Goal: Transaction & Acquisition: Purchase product/service

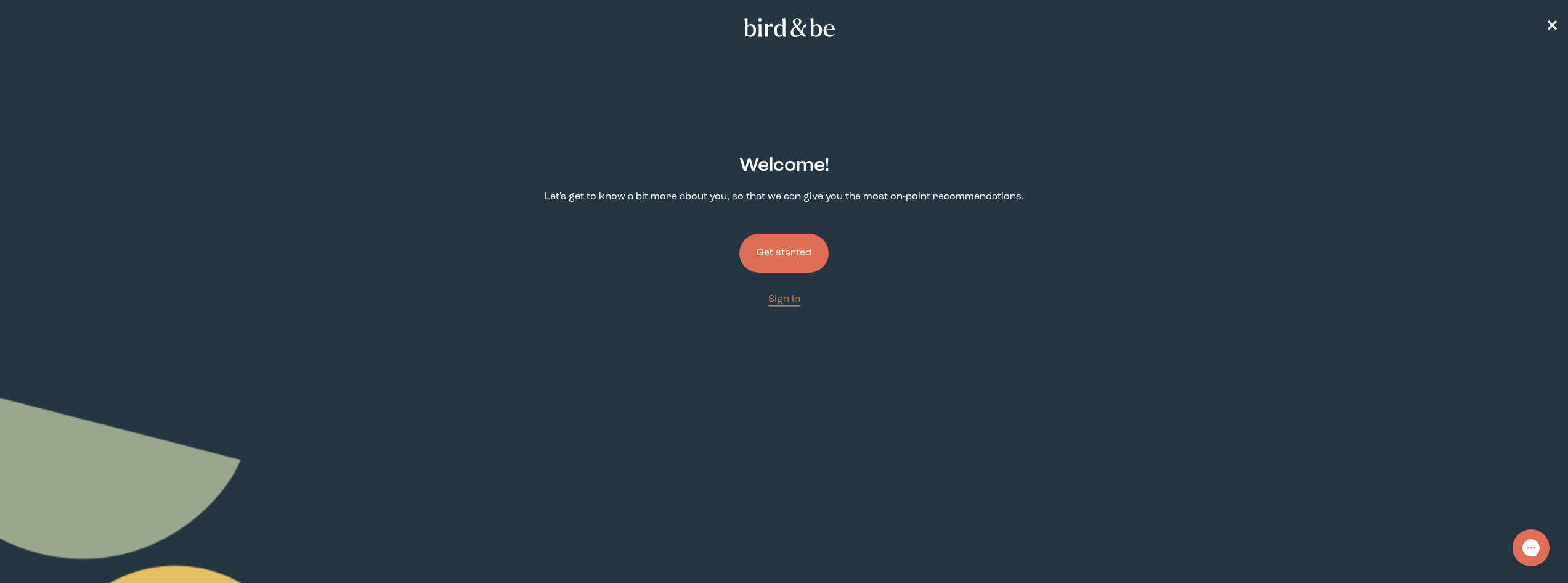
click at [768, 248] on button "Get started" at bounding box center [784, 253] width 90 height 39
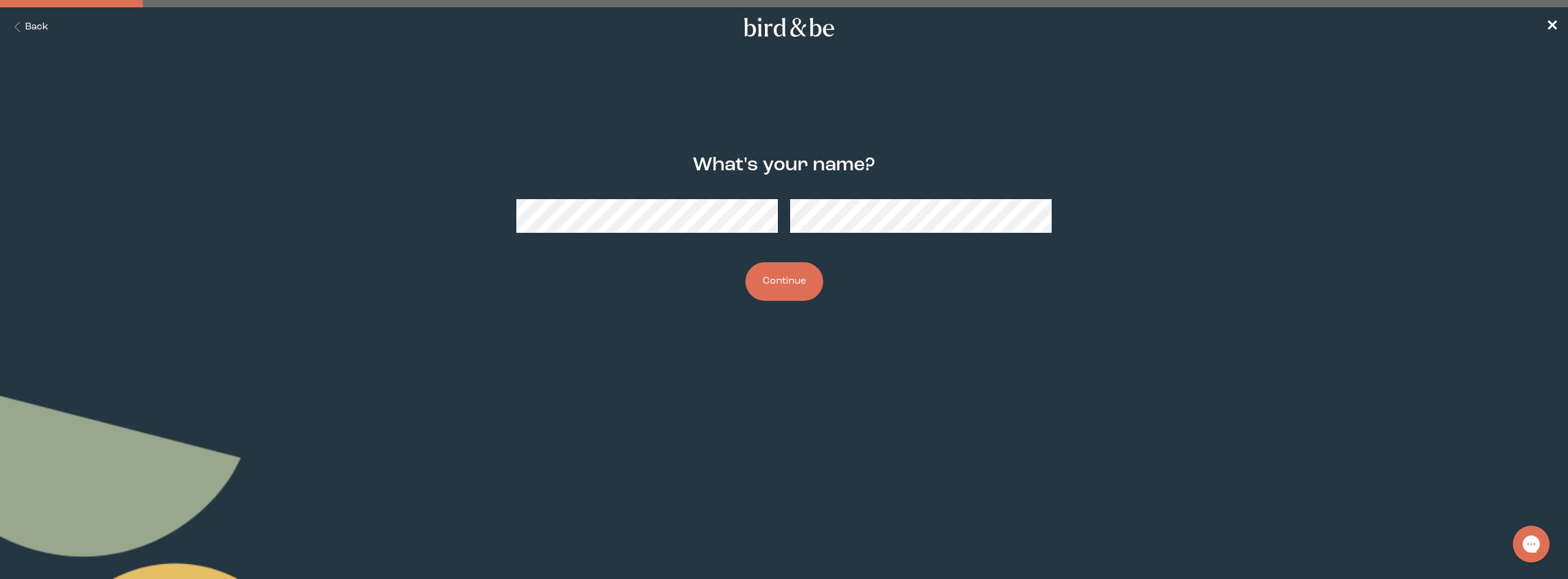
click at [777, 283] on button "Continue" at bounding box center [784, 281] width 77 height 39
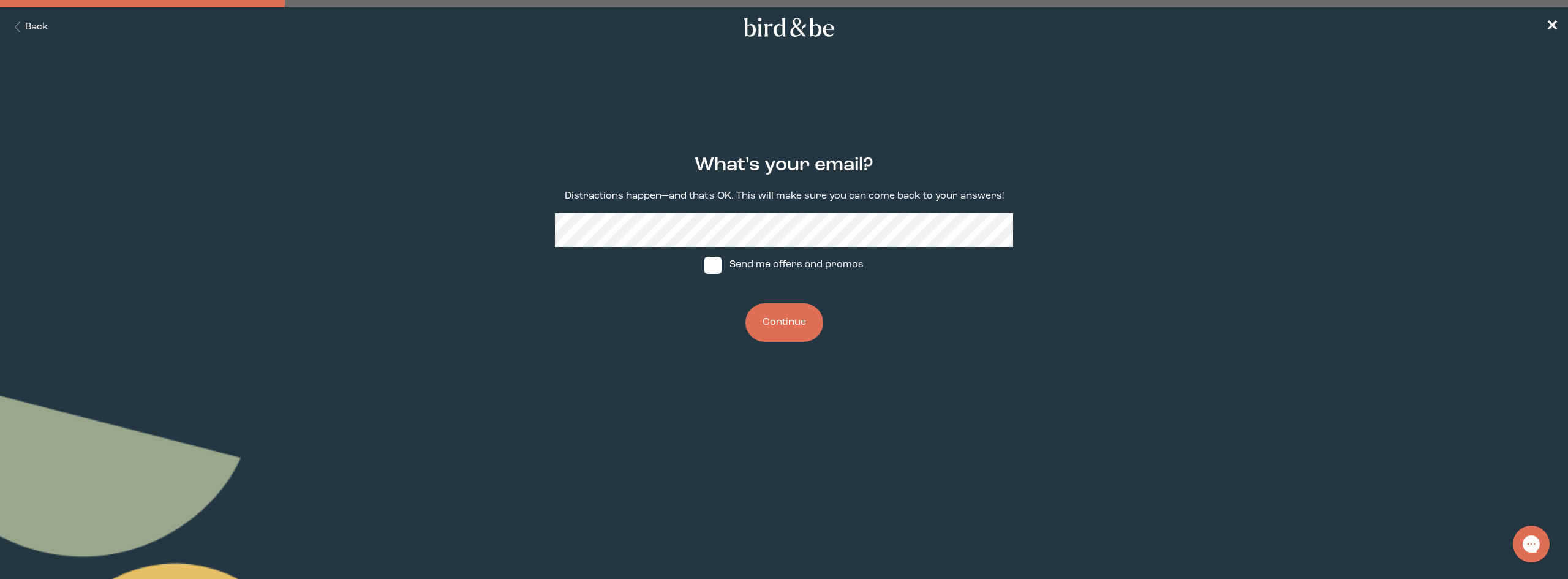
click at [713, 260] on span at bounding box center [712, 264] width 17 height 17
click at [704, 264] on input "Send me offers and promos" at bounding box center [703, 264] width 1 height 1
checkbox input "true"
click at [775, 313] on button "Continue" at bounding box center [784, 322] width 77 height 39
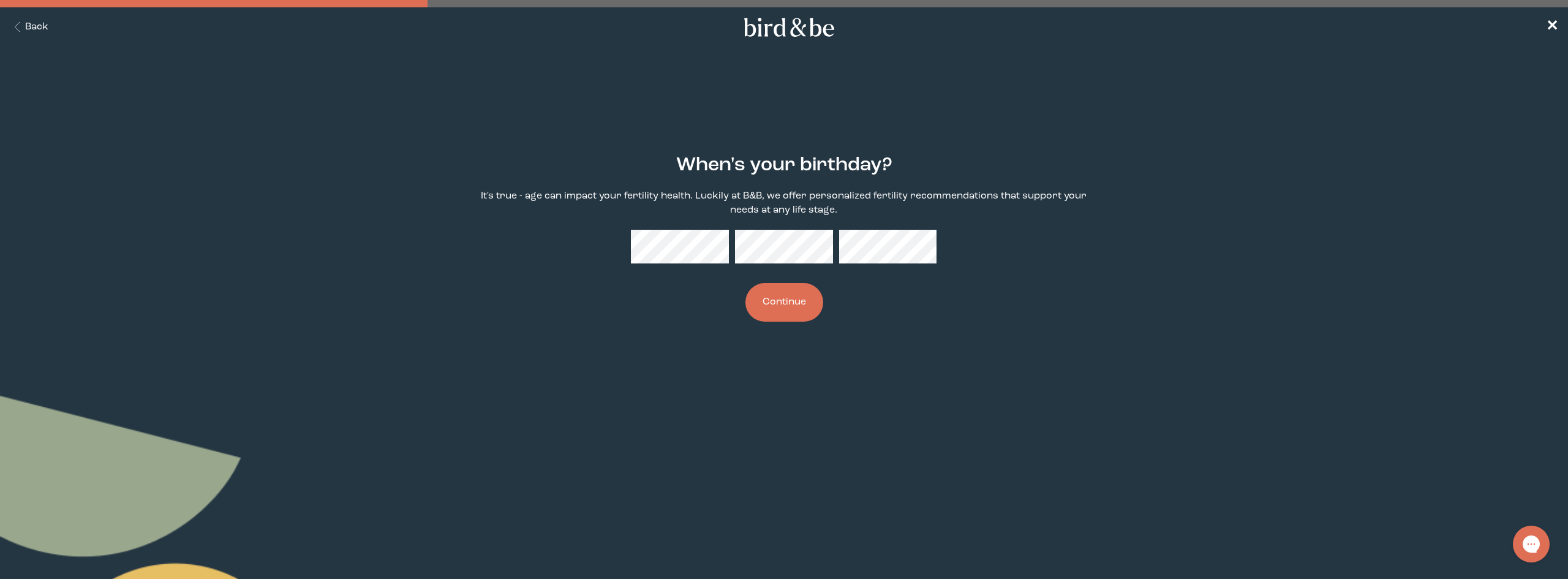
click at [604, 240] on div "When's your birthday? It's true - age can impact your fertility health. Luckily…" at bounding box center [784, 238] width 765 height 207
click at [802, 303] on button "Continue" at bounding box center [784, 302] width 77 height 39
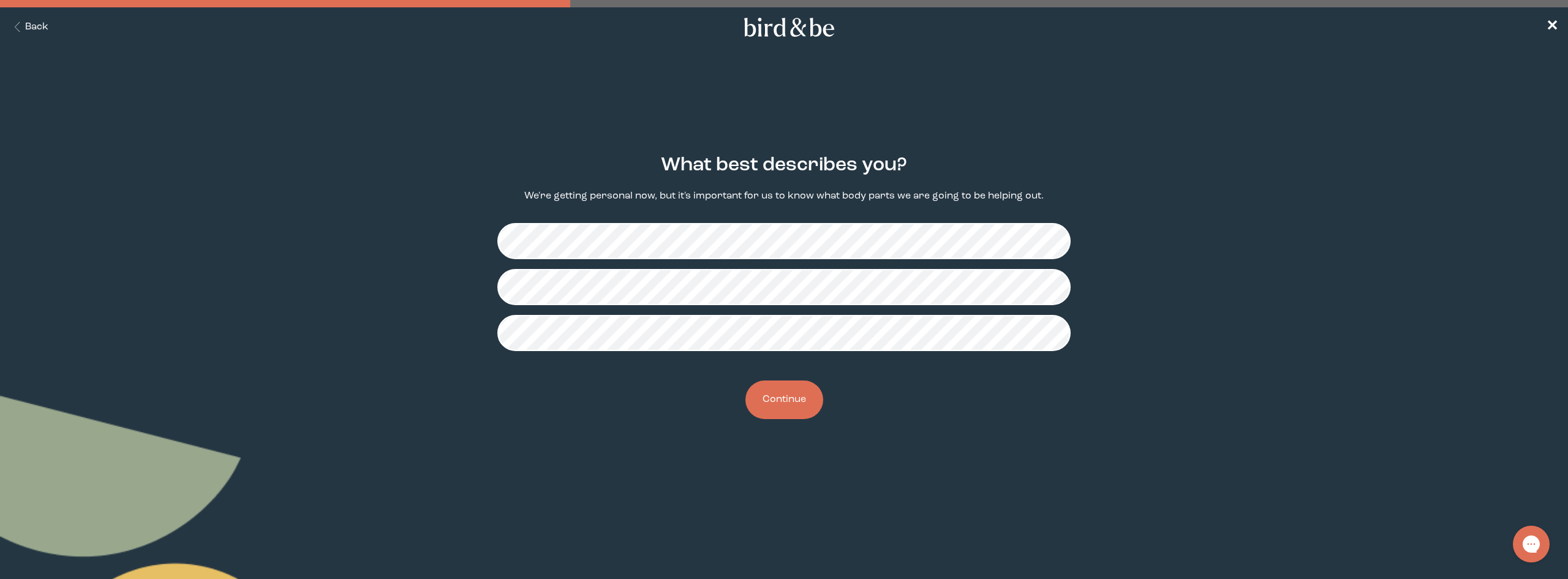
click at [776, 404] on button "Continue" at bounding box center [784, 399] width 77 height 39
click at [766, 410] on button "Continue" at bounding box center [784, 399] width 77 height 39
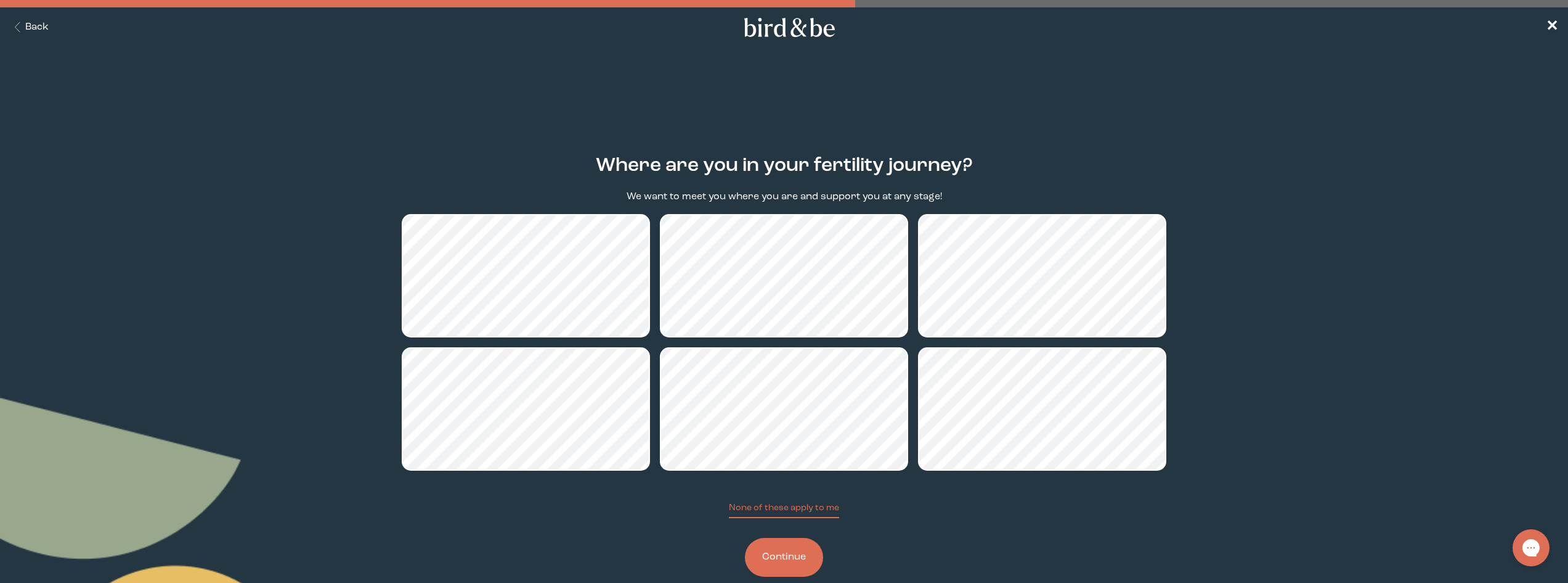
click at [785, 544] on button "Continue" at bounding box center [784, 557] width 78 height 39
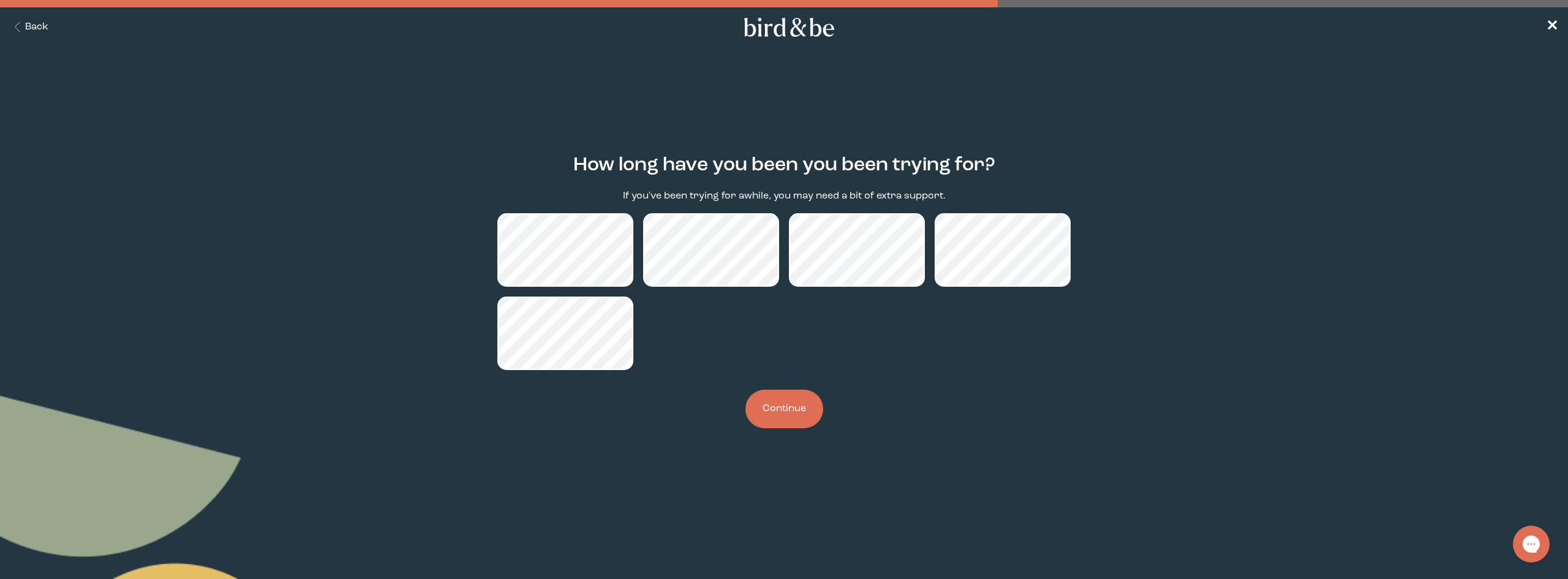
click at [799, 416] on button "Continue" at bounding box center [784, 408] width 77 height 39
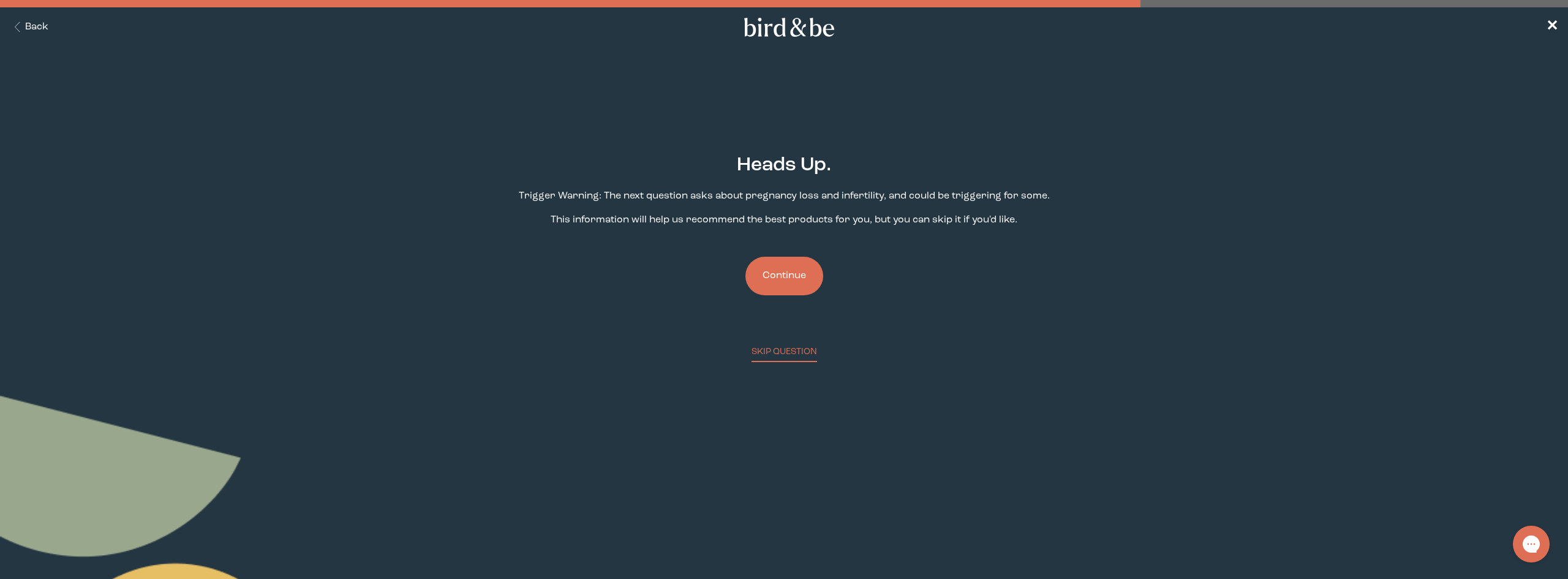
click at [766, 269] on button "Continue" at bounding box center [784, 275] width 77 height 39
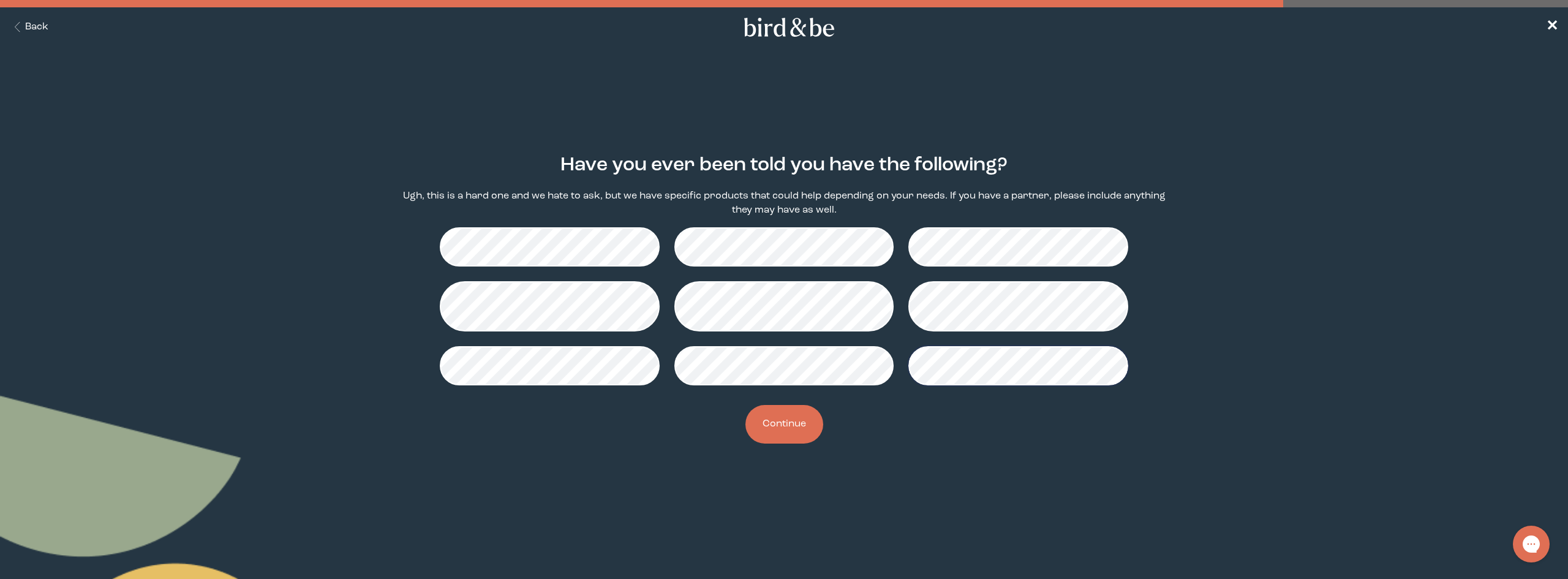
click at [802, 420] on button "Continue" at bounding box center [784, 423] width 77 height 39
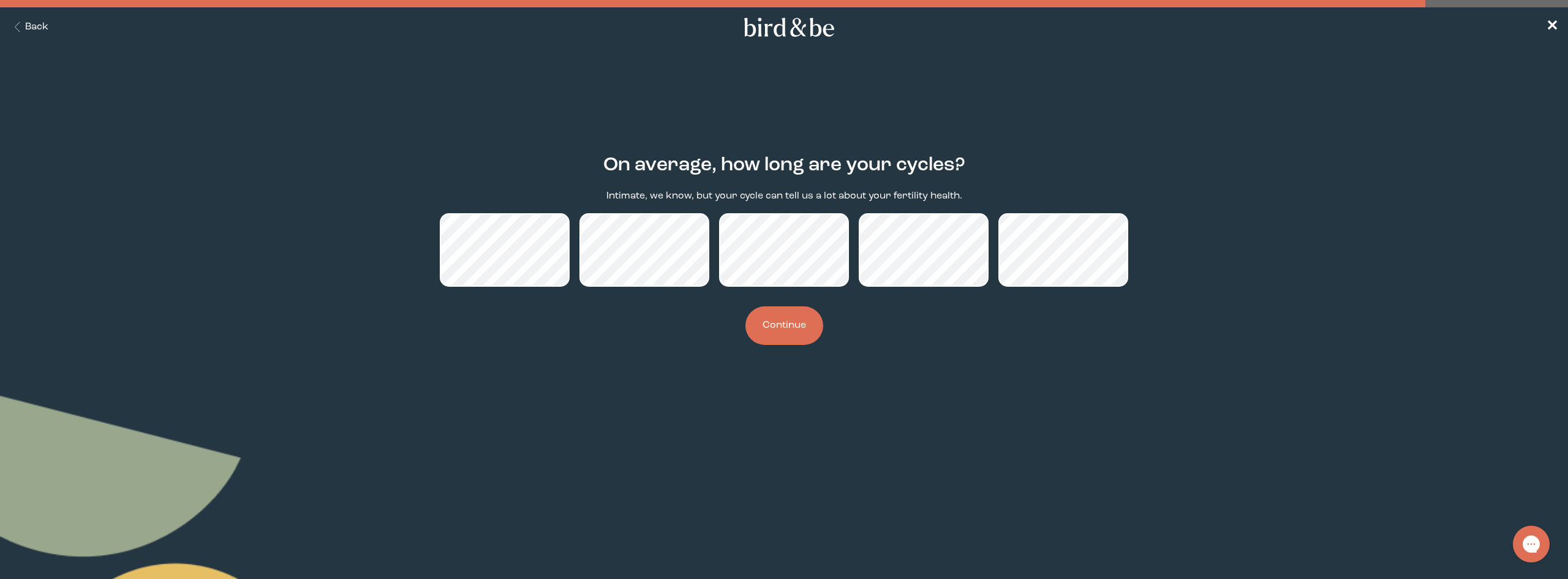
click at [812, 335] on button "Continue" at bounding box center [784, 325] width 77 height 39
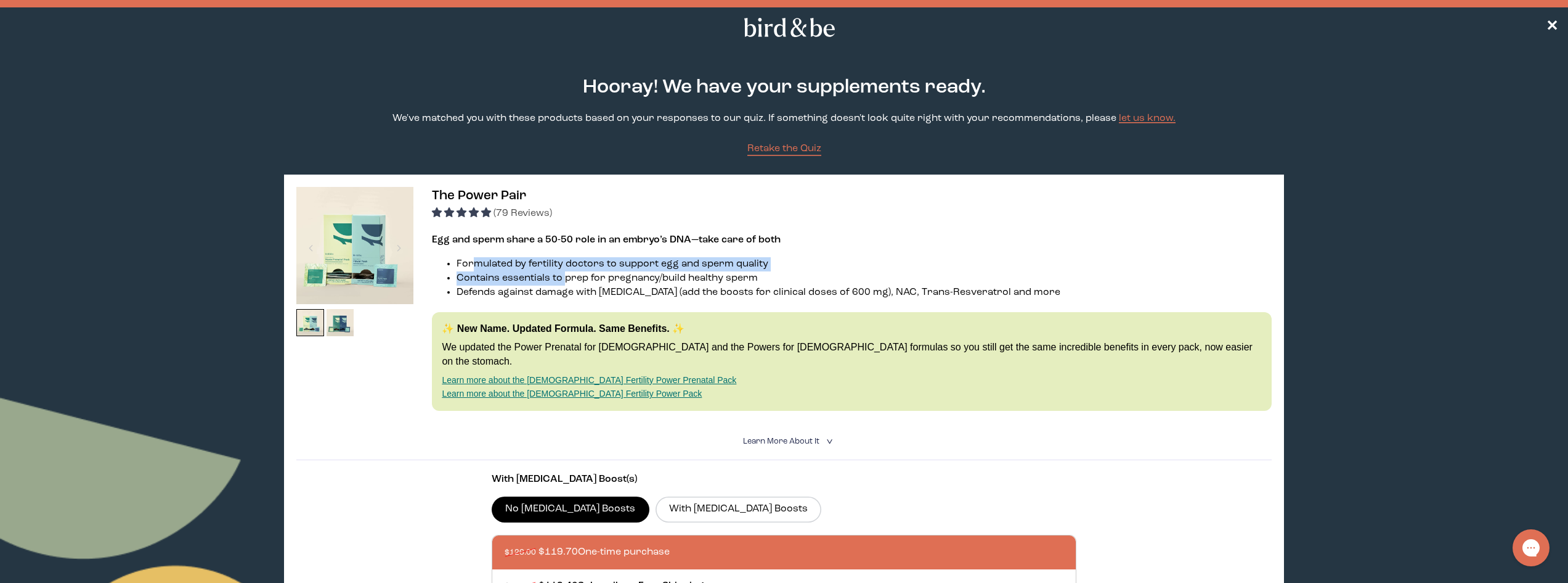
drag, startPoint x: 473, startPoint y: 269, endPoint x: 563, endPoint y: 278, distance: 90.4
click at [563, 278] on ul "Formulated by fertility doctors to support egg and sperm quality Contains essen…" at bounding box center [851, 278] width 840 height 43
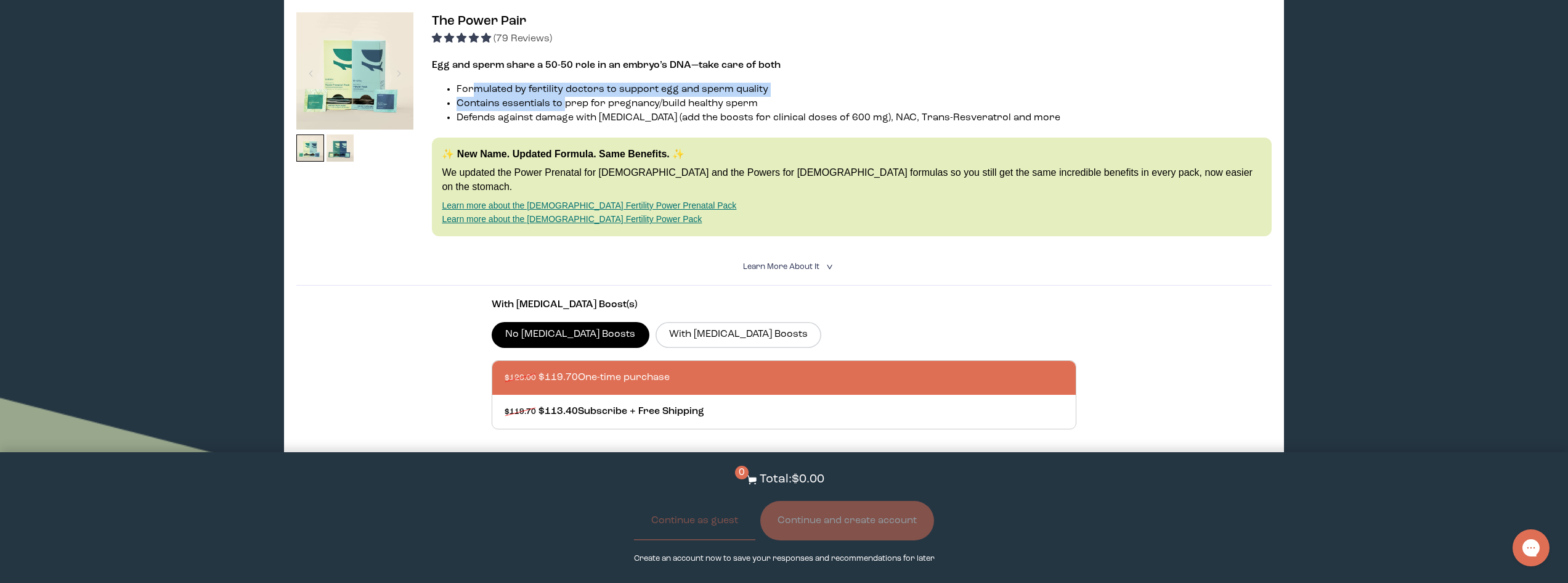
scroll to position [185, 0]
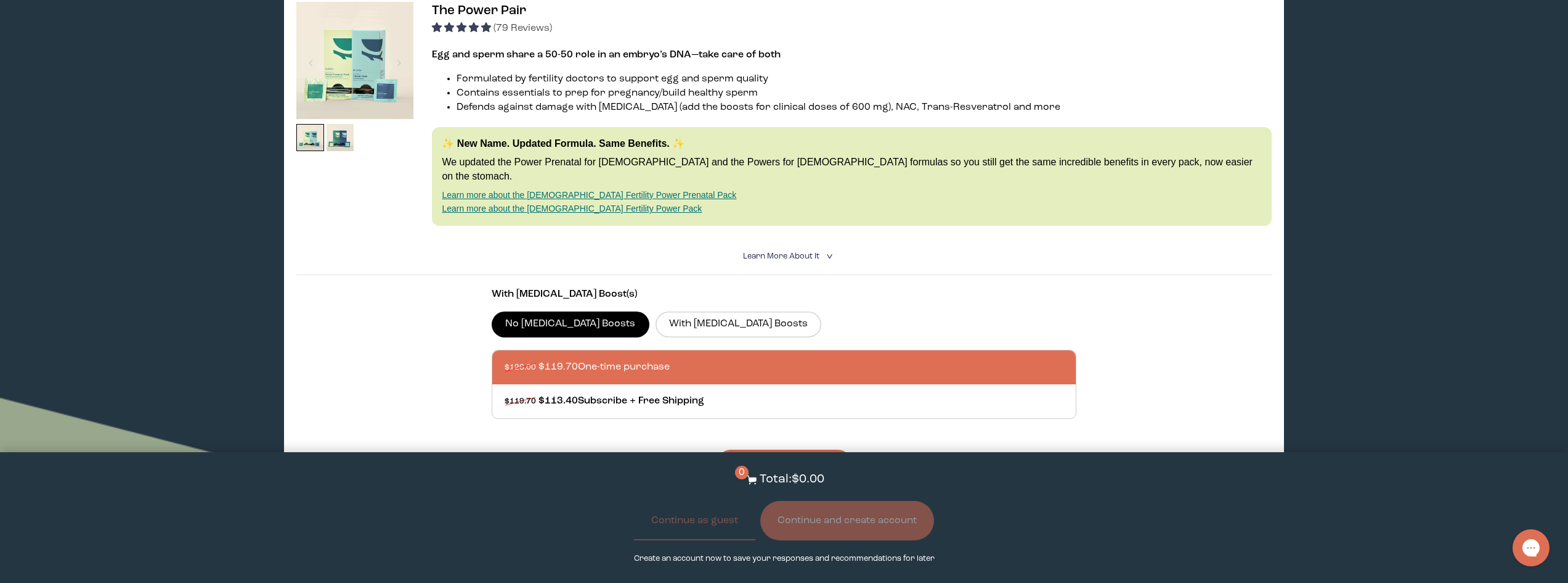
click at [656, 320] on label "With [MEDICAL_DATA] Boosts" at bounding box center [739, 324] width 166 height 26
click at [0, 0] on input "With [MEDICAL_DATA] Boosts" at bounding box center [0, 0] width 0 height 0
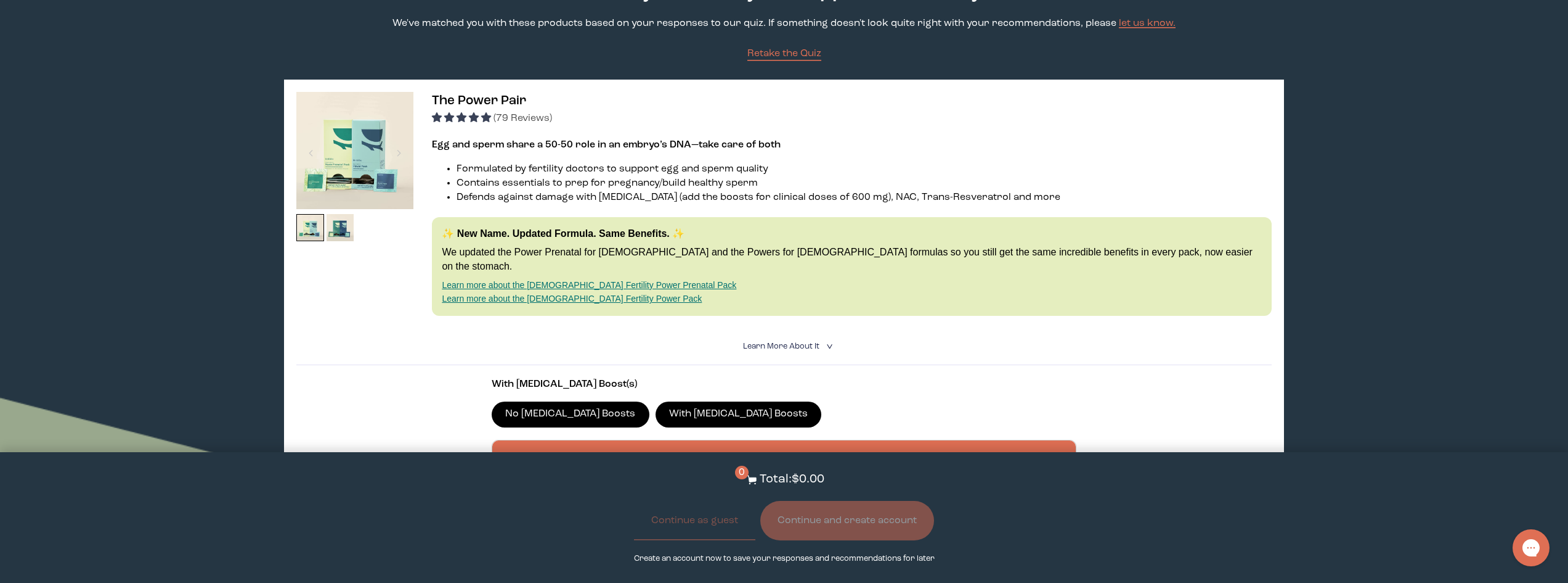
scroll to position [123, 0]
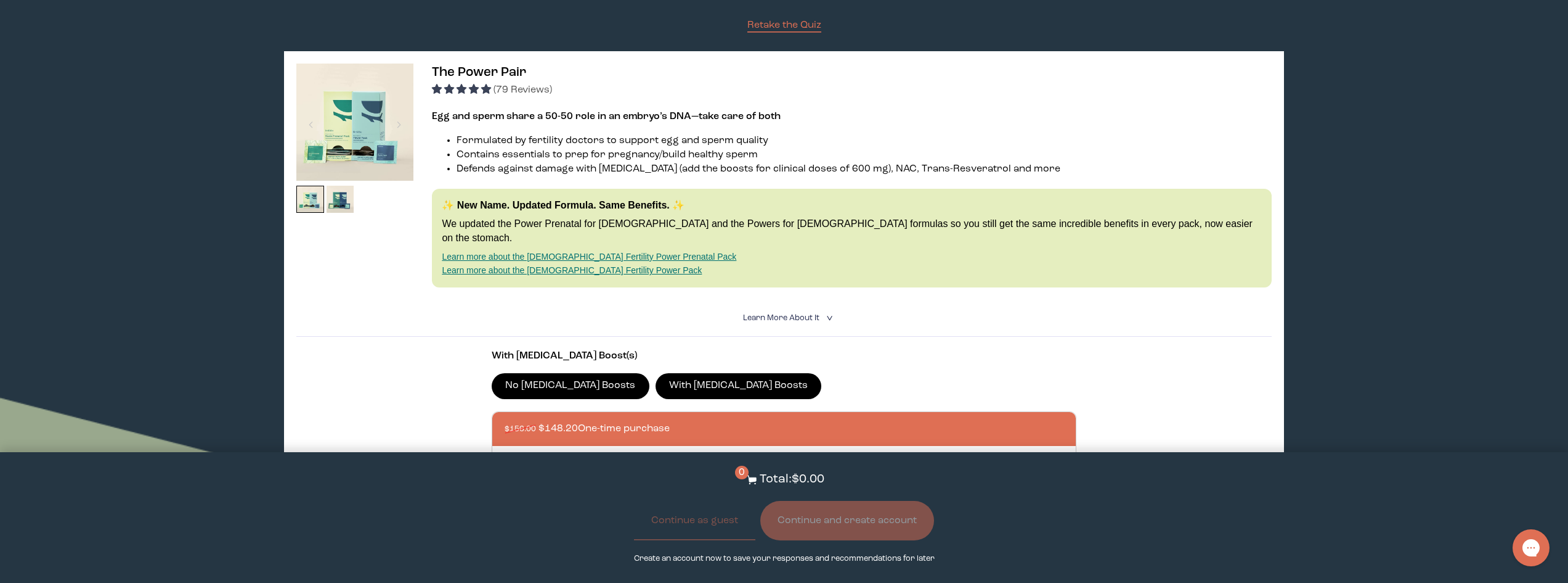
click at [799, 312] on summary "Learn More About it <" at bounding box center [784, 318] width 82 height 12
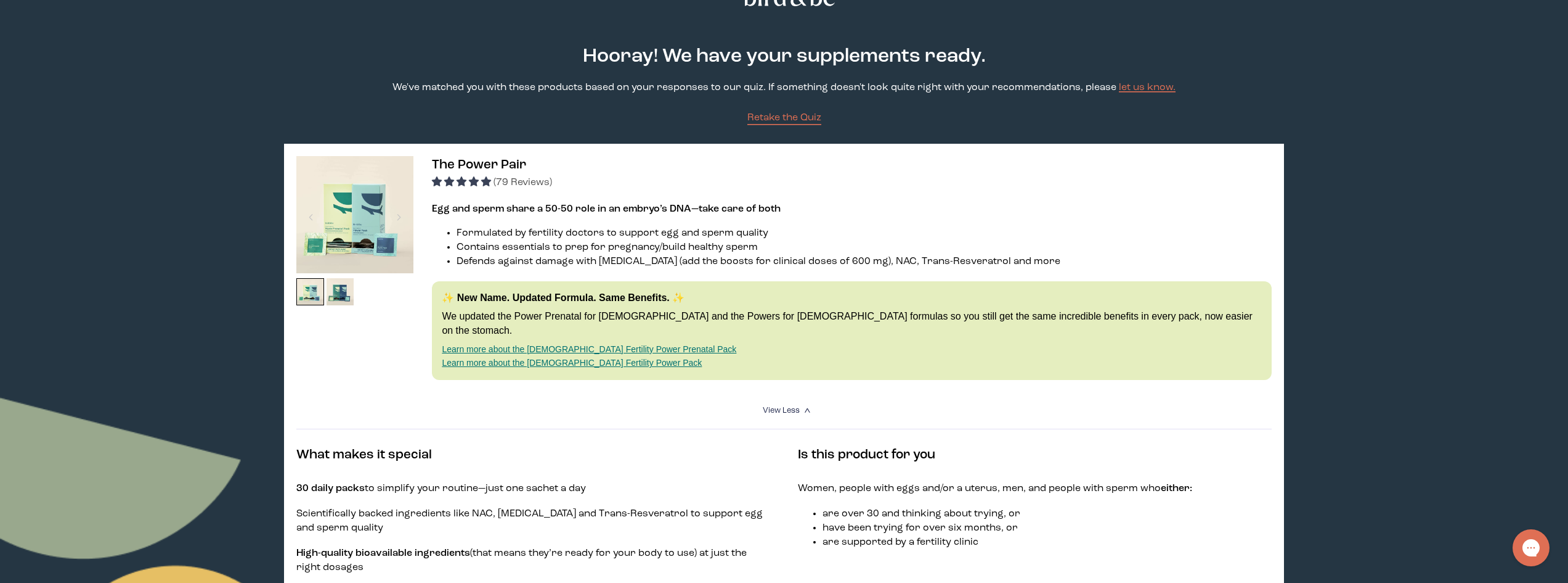
scroll to position [0, 0]
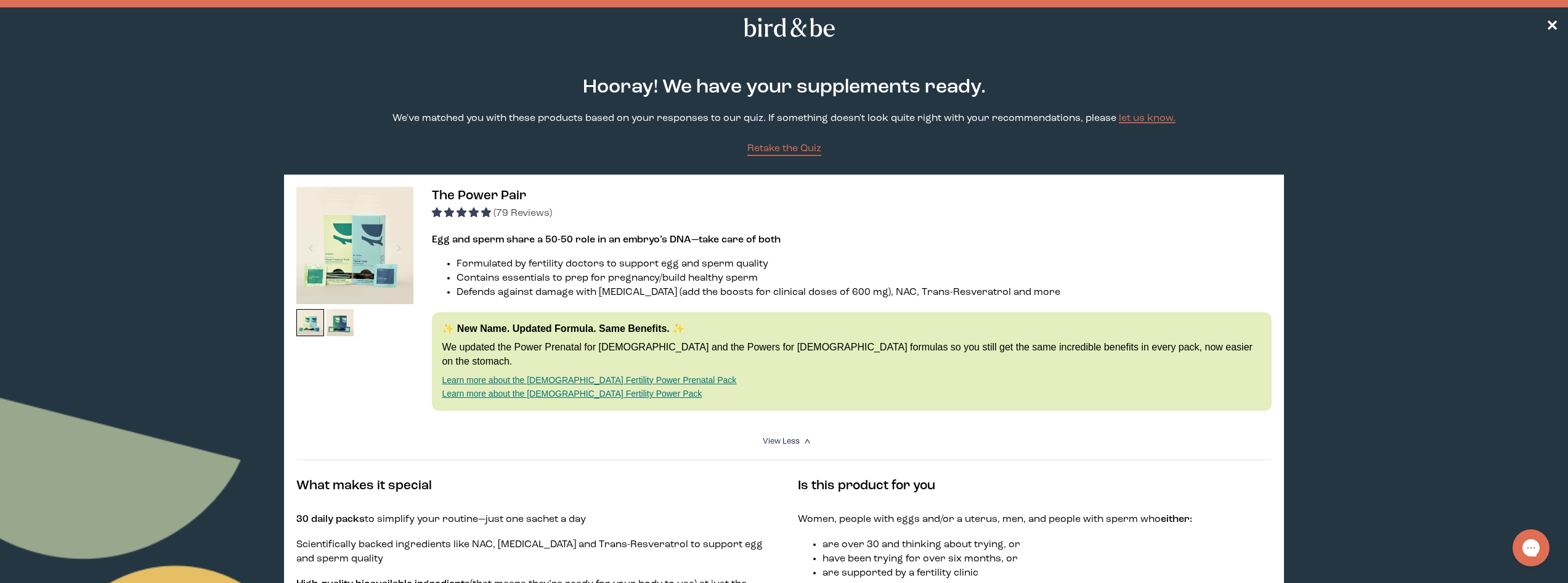
click at [505, 209] on span "(79 Reviews)" at bounding box center [523, 213] width 59 height 10
click at [526, 208] on div "(79 Reviews)" at bounding box center [851, 213] width 840 height 14
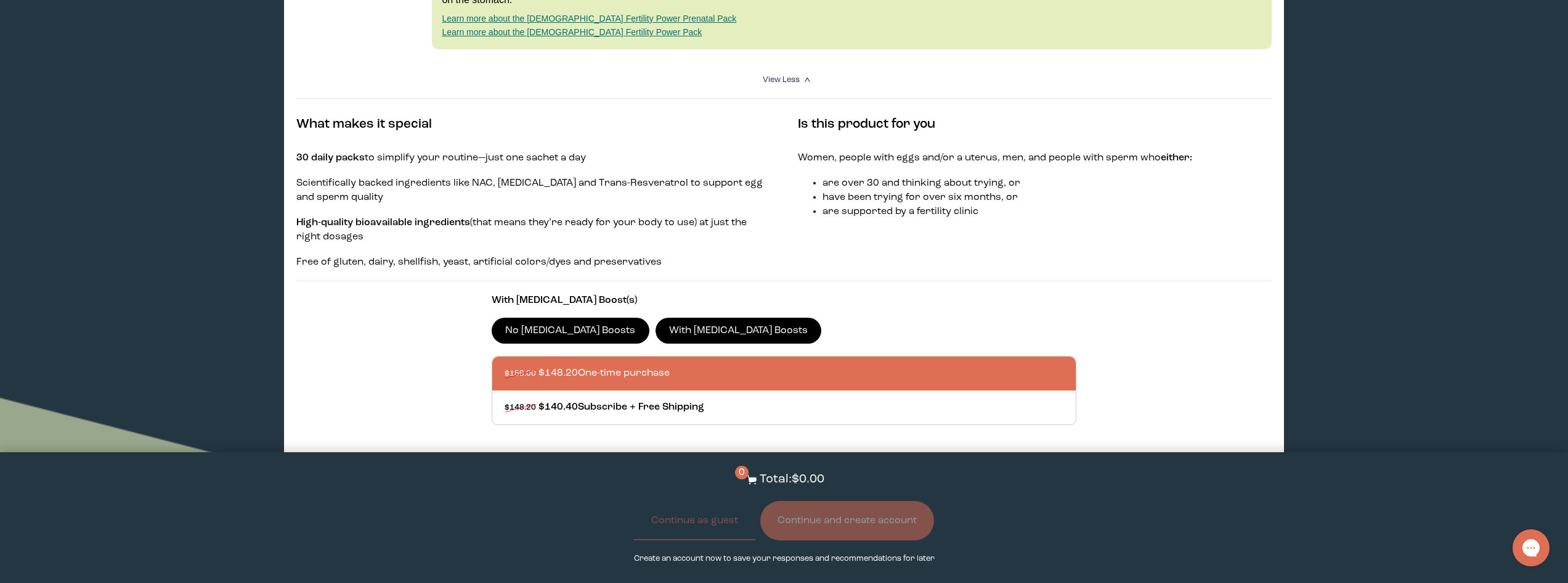
scroll to position [432, 0]
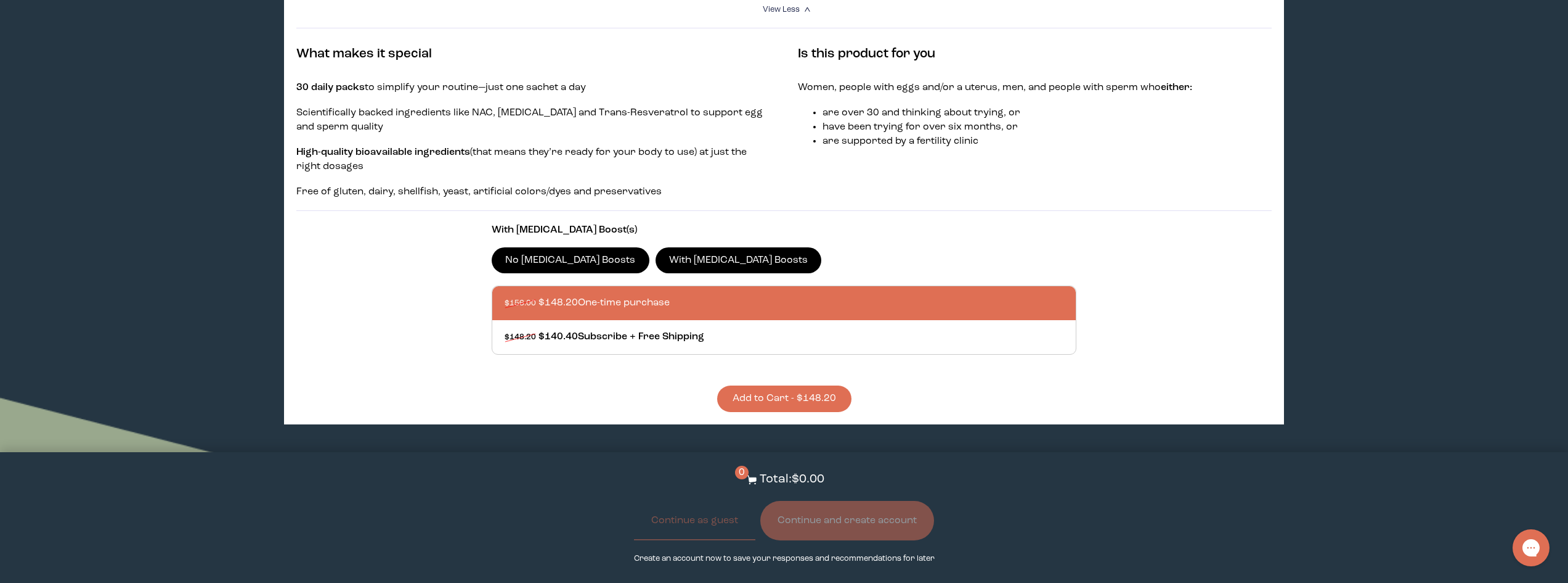
click at [747, 386] on button "Add to Cart - $148.20" at bounding box center [784, 398] width 134 height 26
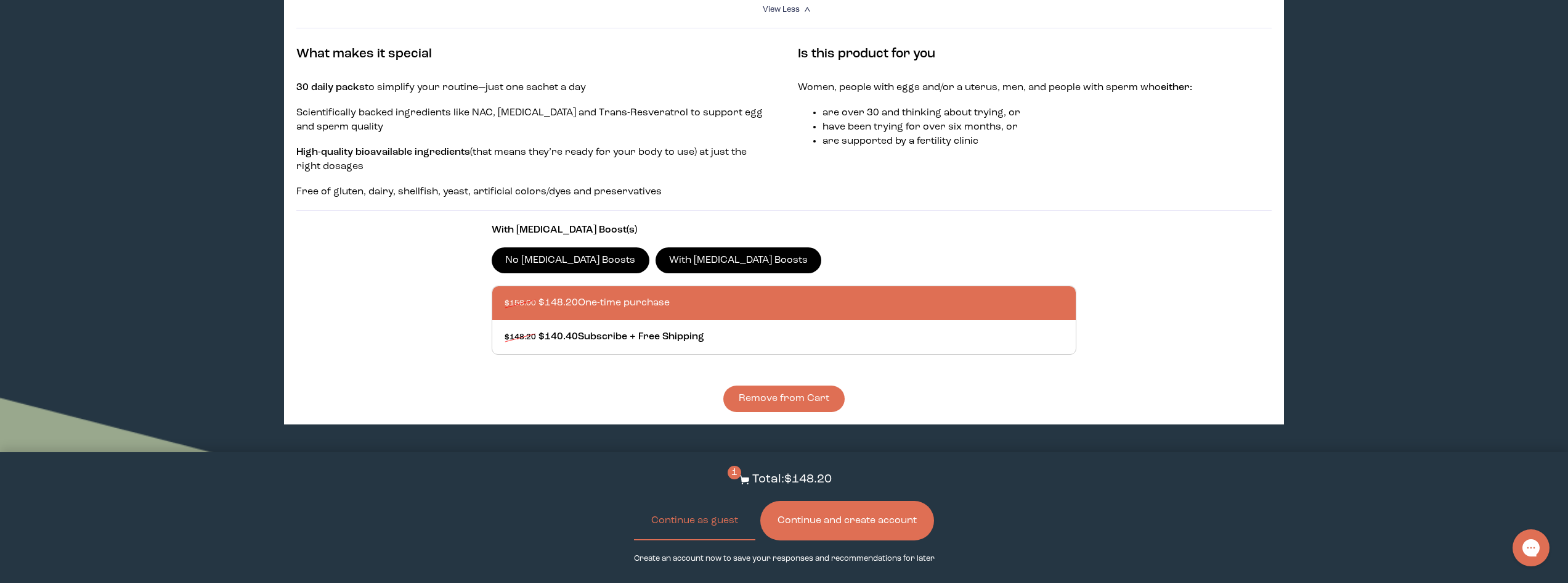
click at [830, 521] on button "Continue and create account" at bounding box center [847, 521] width 174 height 40
